Goal: Answer question/provide support: Answer question/provide support

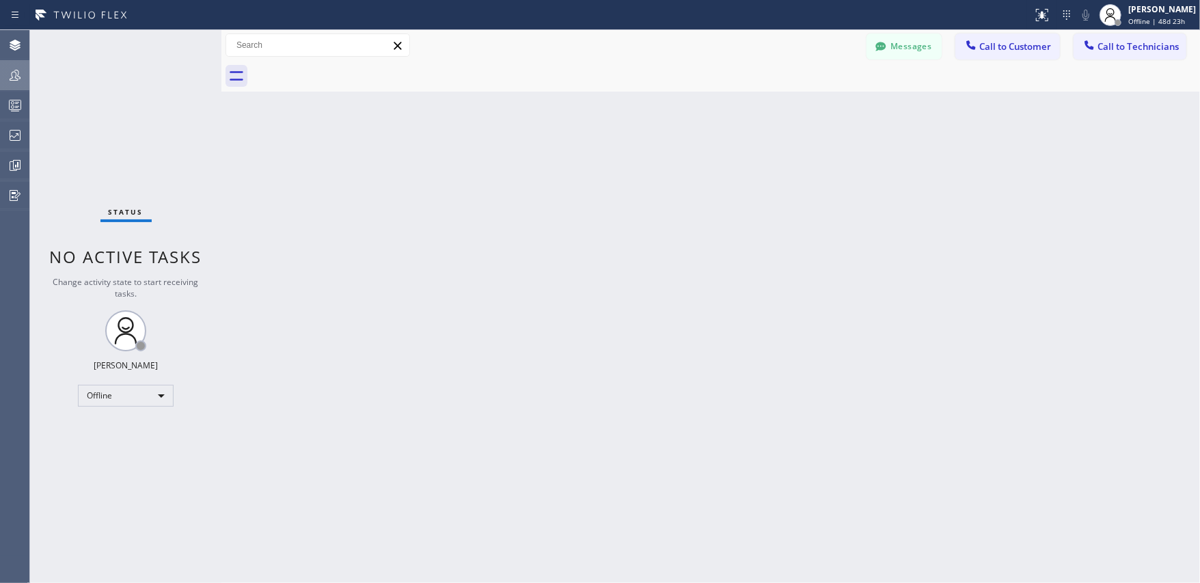
click at [15, 76] on icon at bounding box center [15, 75] width 16 height 16
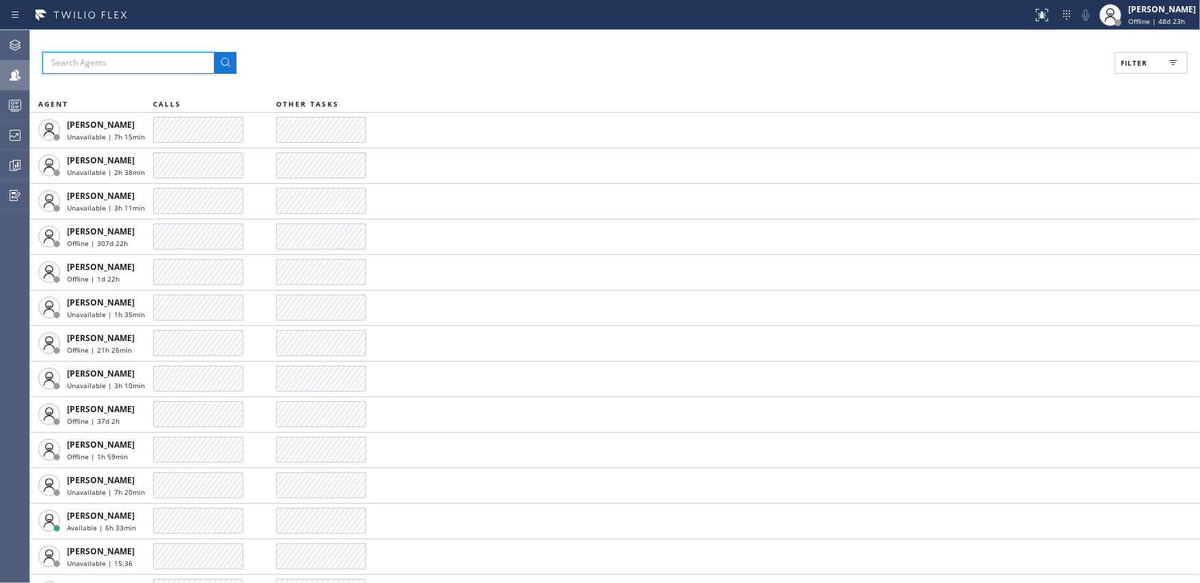
click at [111, 63] on input "text" at bounding box center [128, 63] width 172 height 22
type input "edel"
click at [229, 69] on icon at bounding box center [225, 63] width 16 height 16
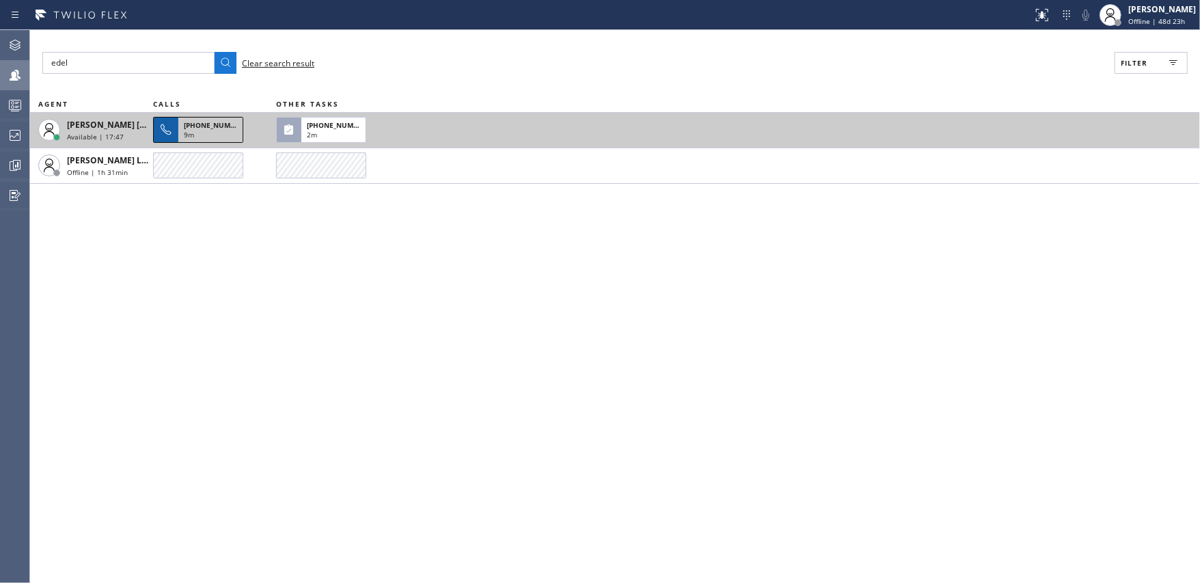
click at [178, 126] on div "[PHONE_NUMBER] 9m" at bounding box center [210, 130] width 64 height 25
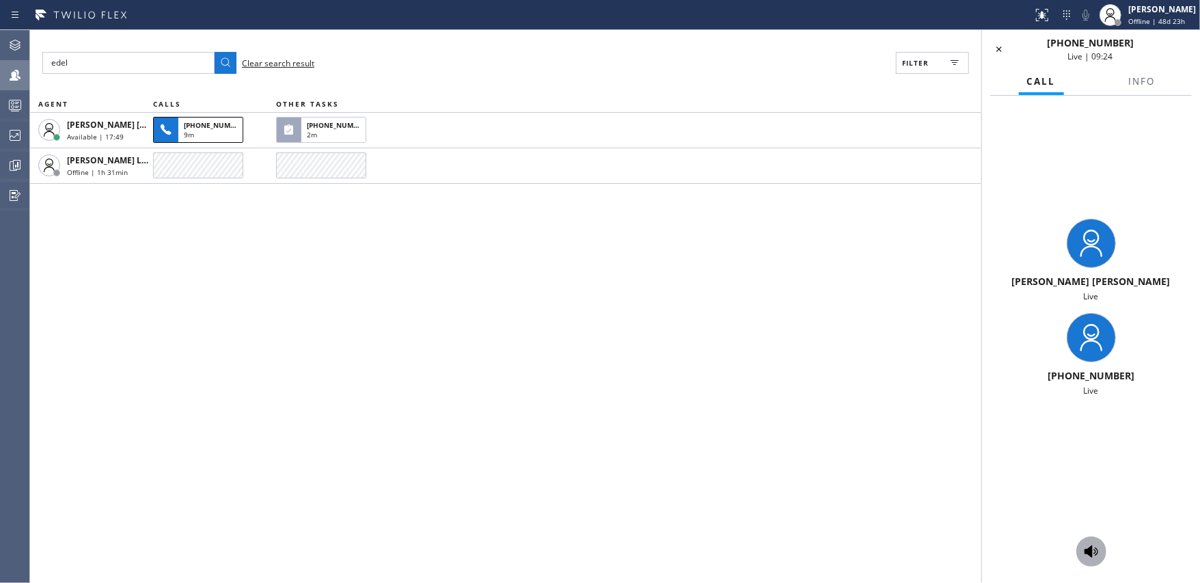
click at [1092, 556] on icon at bounding box center [1091, 551] width 14 height 12
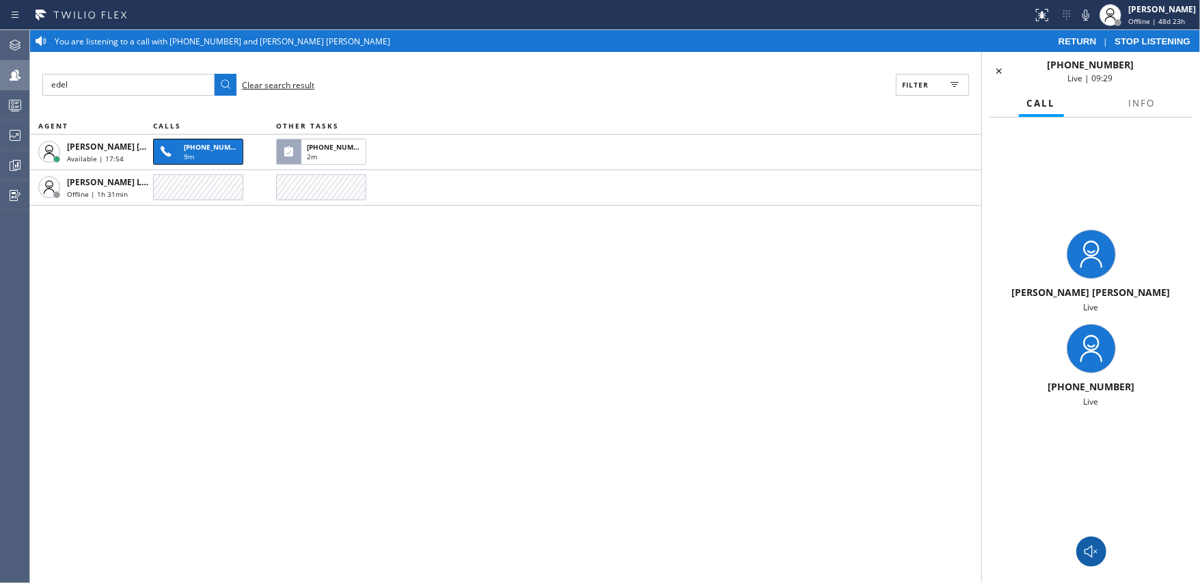
click at [546, 299] on div "edel Clear search result Filter AGENT CALLS OTHER TASKS [PERSON_NAME] [PERSON_N…" at bounding box center [505, 317] width 951 height 531
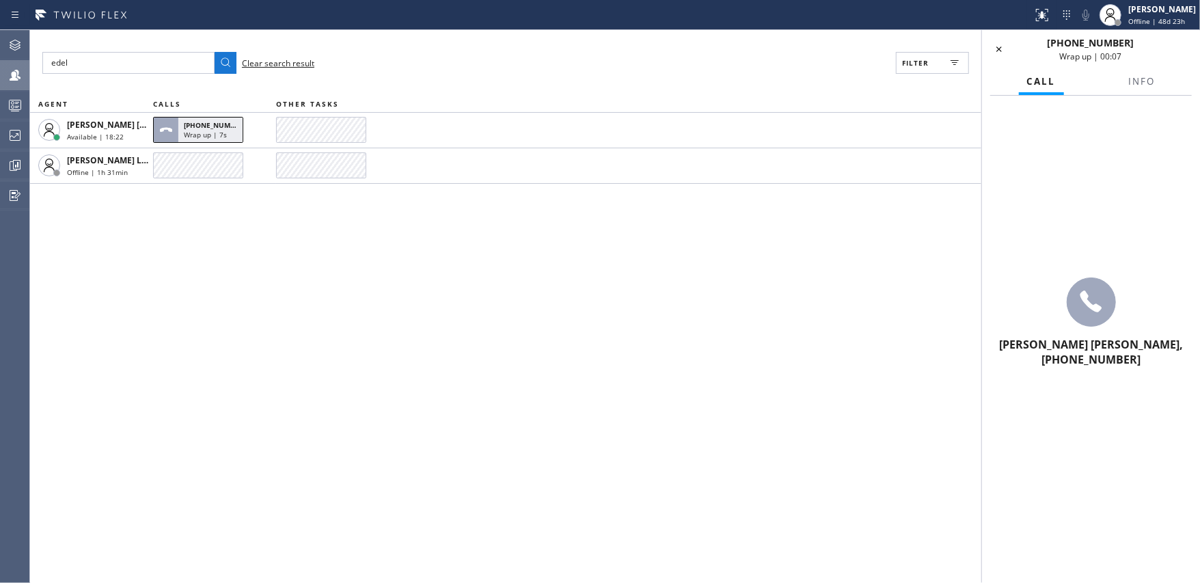
click at [908, 305] on div "edel Clear search result Filter AGENT CALLS OTHER TASKS [PERSON_NAME] [PERSON_N…" at bounding box center [505, 306] width 951 height 553
click at [686, 277] on div "edel Clear search result Filter AGENT CALLS OTHER TASKS [PERSON_NAME] [PERSON_N…" at bounding box center [505, 306] width 951 height 553
